Goal: Information Seeking & Learning: Learn about a topic

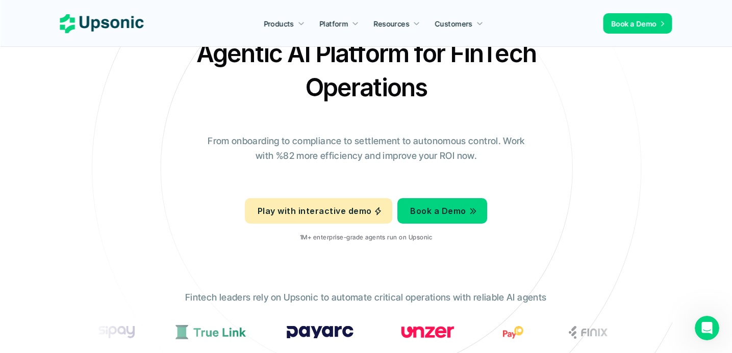
click at [131, 114] on div "Agentic AI Platform for FinTech Operations From onboarding to compliance to set…" at bounding box center [366, 143] width 596 height 214
click at [139, 125] on div "Agentic AI Platform for FinTech Operations From onboarding to compliance to set…" at bounding box center [366, 143] width 596 height 214
